Goal: Task Accomplishment & Management: Manage account settings

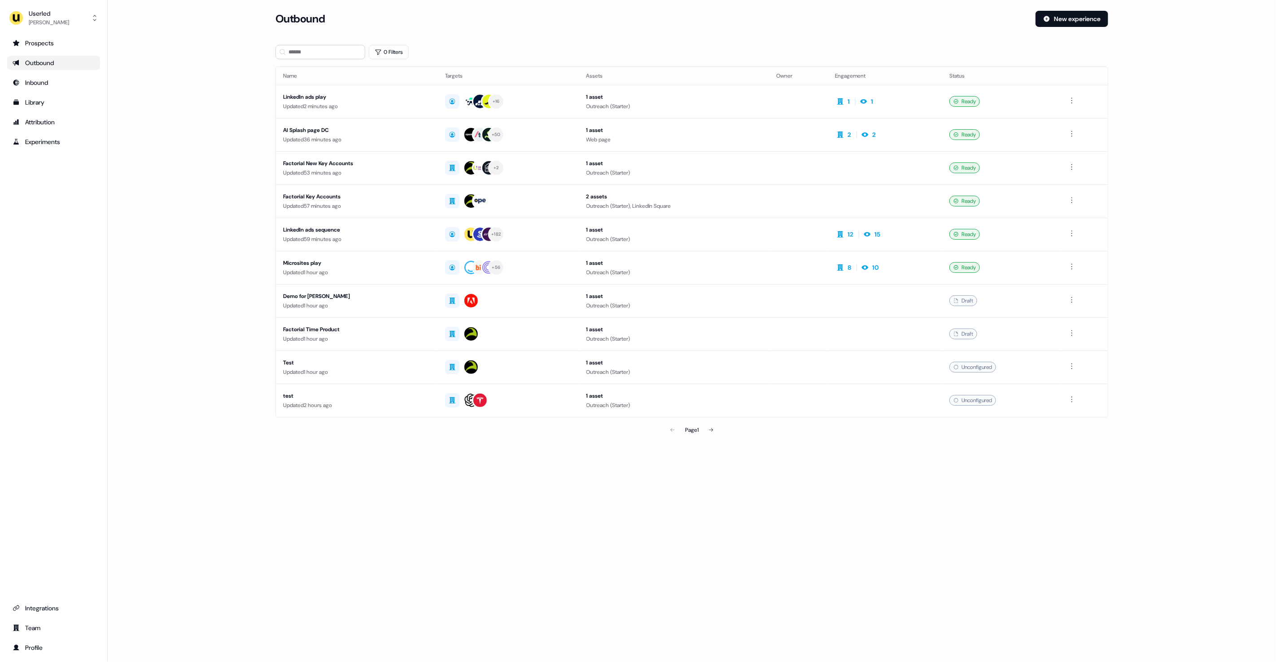
click at [195, 81] on main "Loading... Outbound New experience 0 Filters Name Targets Assets Owner Engageme…" at bounding box center [692, 237] width 1168 height 453
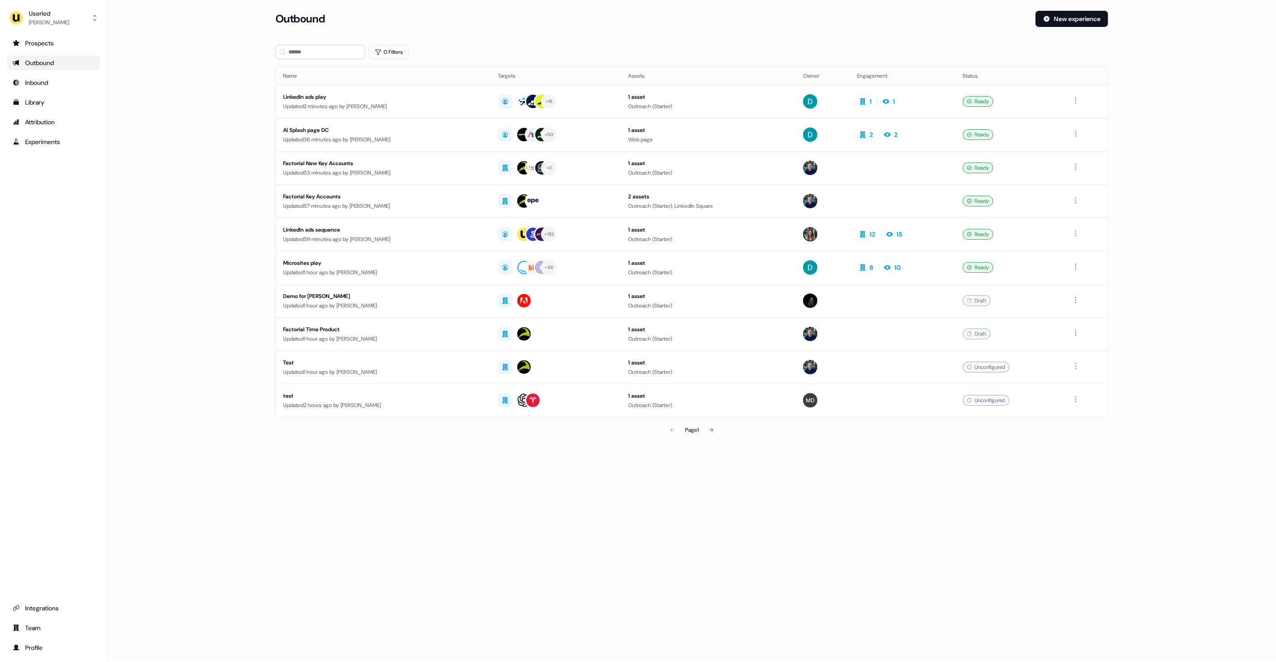
click at [822, 31] on div "Outbound New experience" at bounding box center [692, 24] width 833 height 27
click at [38, 29] on div "Userled Oliver Grogan Prospects Outbound Inbound Library Attribution Experiment…" at bounding box center [54, 331] width 108 height 662
click at [57, 20] on div "Oliver Grogan" at bounding box center [49, 22] width 40 height 9
click at [63, 37] on div "Impersonate (Admin)" at bounding box center [53, 42] width 85 height 16
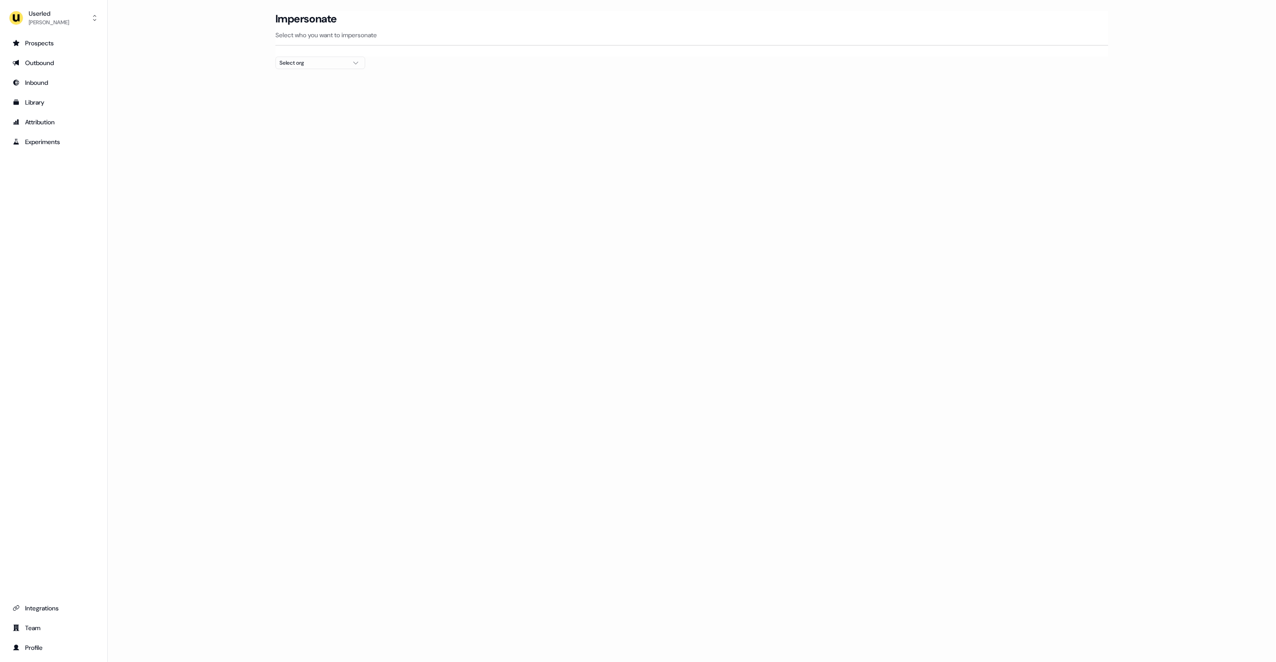
click at [332, 61] on div "Select org" at bounding box center [313, 62] width 67 height 9
type input "******"
click at [336, 90] on div "Elastic" at bounding box center [320, 95] width 89 height 14
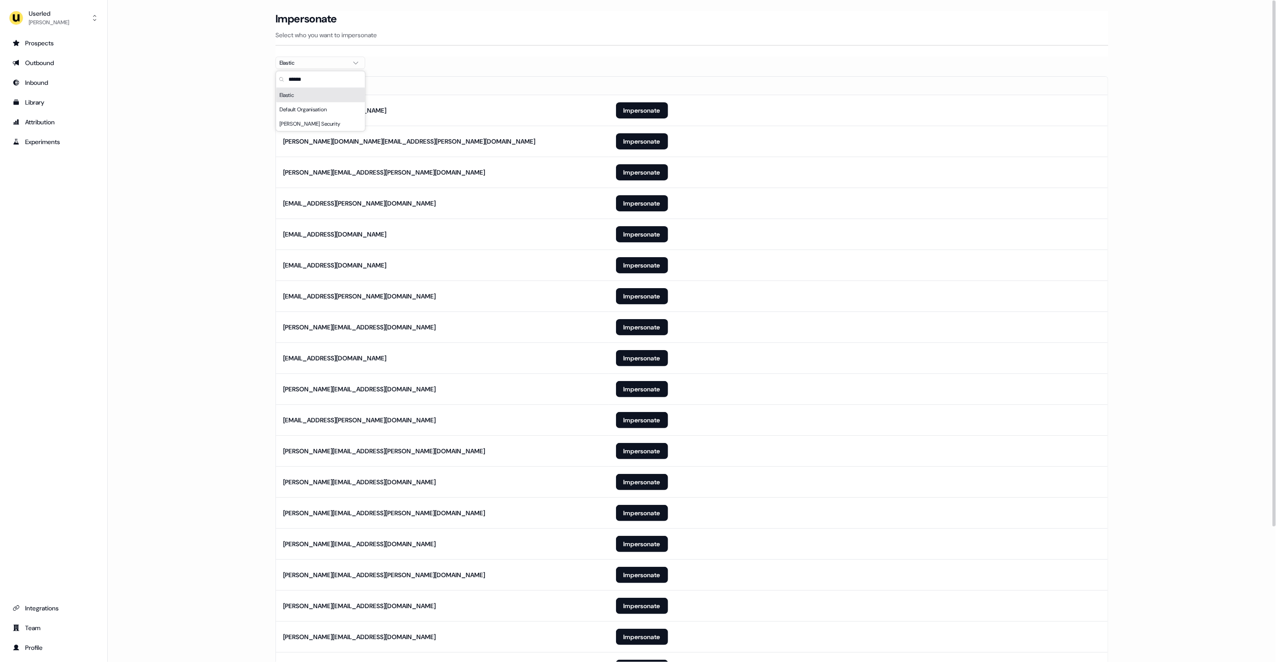
click at [78, 397] on div "Prospects Outbound Inbound Library Attribution Experiments Integrations Team Pr…" at bounding box center [53, 345] width 93 height 619
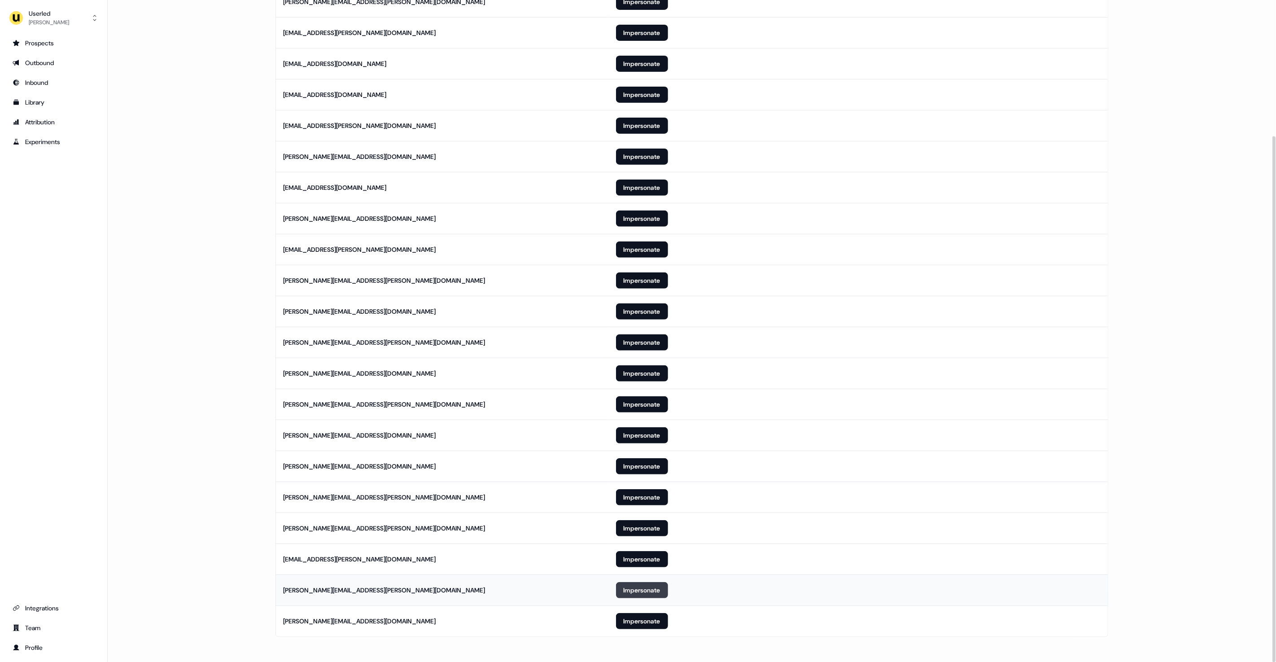
click at [631, 592] on button "Impersonate" at bounding box center [642, 590] width 52 height 16
